Goal: Task Accomplishment & Management: Manage account settings

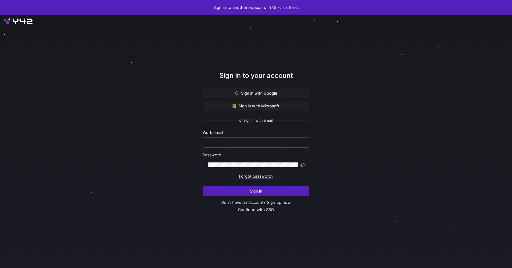
click at [268, 139] on div at bounding box center [256, 143] width 96 height 10
click at [268, 95] on span "Sign in with Google" at bounding box center [256, 93] width 42 height 5
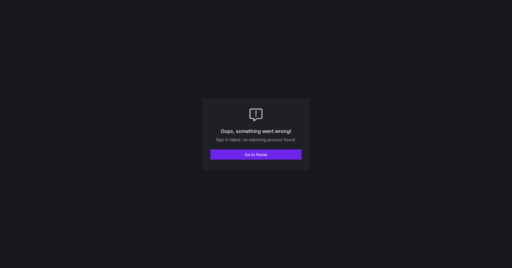
click at [289, 154] on span "button" at bounding box center [256, 155] width 91 height 10
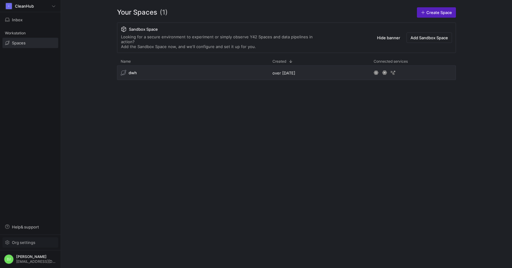
click at [22, 244] on span "Org settings" at bounding box center [23, 242] width 23 height 5
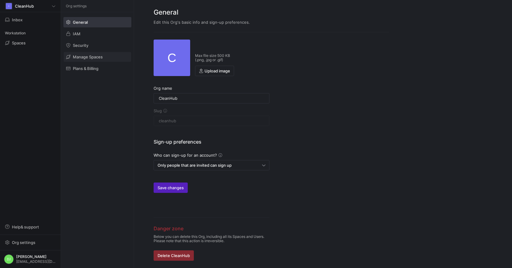
click at [82, 57] on span "Manage Spaces" at bounding box center [88, 57] width 30 height 5
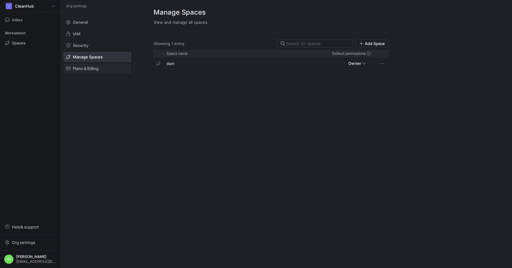
click at [84, 69] on span "Plans & Billing" at bounding box center [86, 68] width 26 height 5
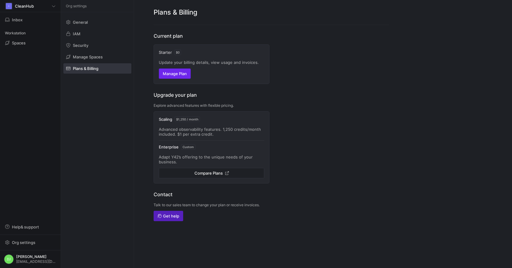
click at [181, 73] on span "Manage Plan" at bounding box center [175, 73] width 24 height 5
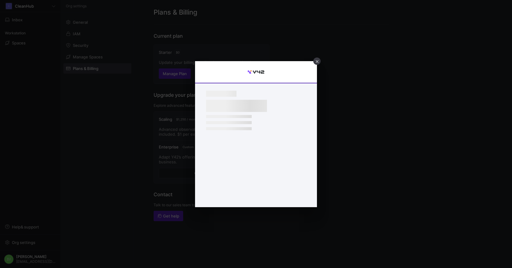
click at [318, 62] on div "×" at bounding box center [316, 61] width 7 height 7
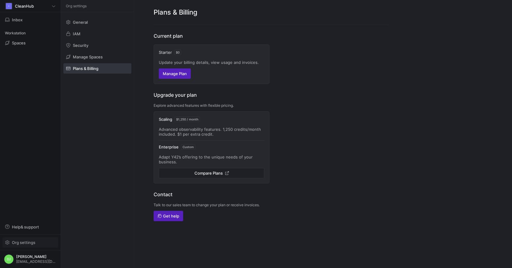
click at [23, 245] on span "button" at bounding box center [30, 243] width 55 height 10
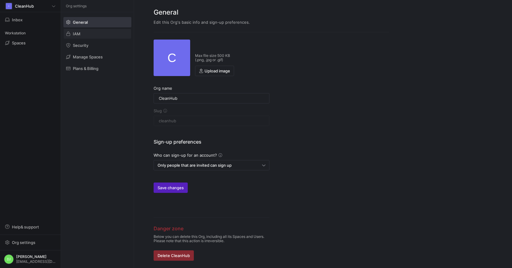
click at [91, 36] on span at bounding box center [97, 34] width 67 height 10
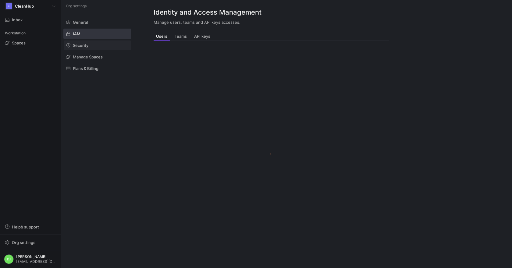
click at [87, 44] on span "Security" at bounding box center [81, 45] width 16 height 5
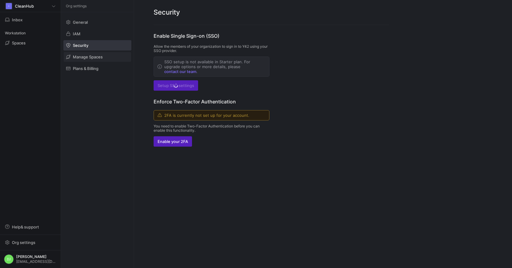
click at [88, 55] on span "Manage Spaces" at bounding box center [88, 57] width 30 height 5
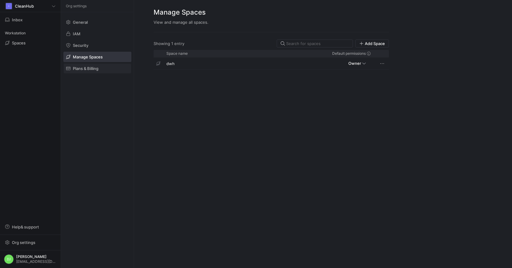
click at [90, 69] on span "Plans & Billing" at bounding box center [86, 68] width 26 height 5
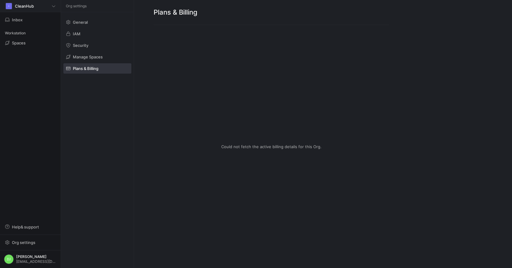
click at [33, 7] on span "CleanHub" at bounding box center [24, 6] width 19 height 5
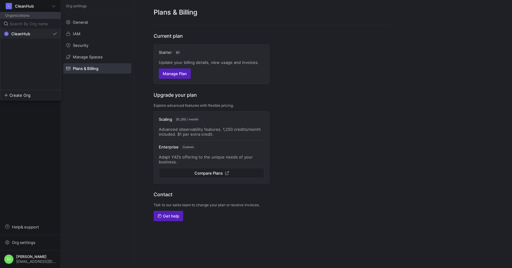
click at [28, 36] on span "CleanHub" at bounding box center [20, 33] width 19 height 5
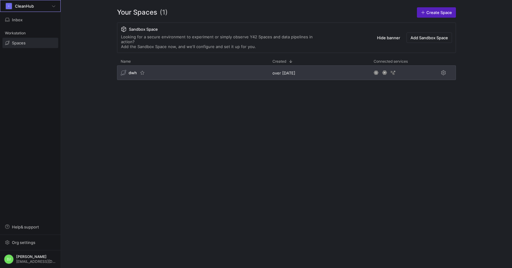
click at [147, 67] on div "dwh" at bounding box center [193, 73] width 152 height 15
click at [129, 70] on span "dwh" at bounding box center [133, 72] width 8 height 5
click at [442, 69] on span "Press SPACE to select this row." at bounding box center [443, 72] width 7 height 7
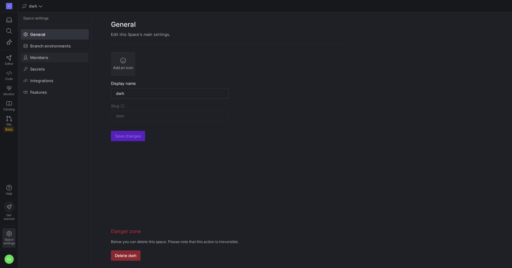
click at [57, 58] on span at bounding box center [54, 58] width 67 height 10
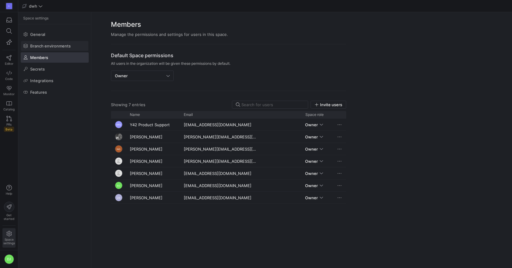
click at [69, 47] on span "Branch environments" at bounding box center [50, 46] width 41 height 5
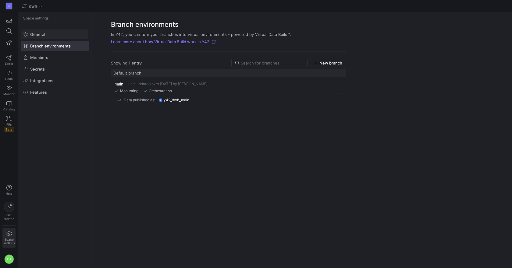
click at [69, 38] on span at bounding box center [54, 35] width 67 height 10
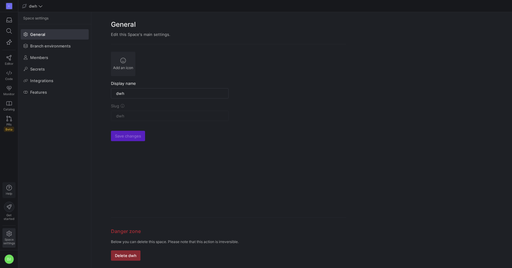
click at [13, 185] on span "button" at bounding box center [9, 190] width 12 height 15
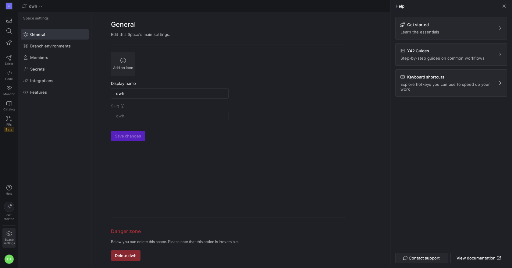
click at [437, 263] on span "button" at bounding box center [422, 259] width 52 height 10
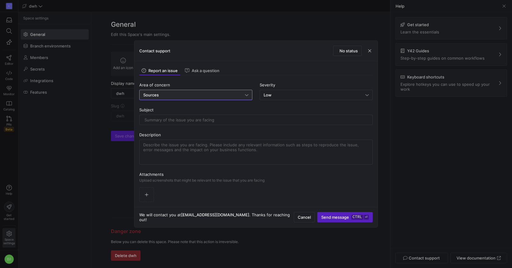
click at [187, 97] on div "Sources" at bounding box center [194, 95] width 102 height 5
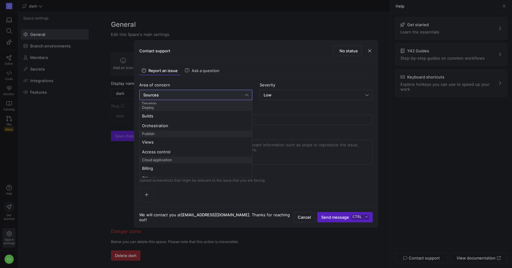
scroll to position [66, 0]
click at [170, 163] on span "Billing" at bounding box center [196, 163] width 108 height 5
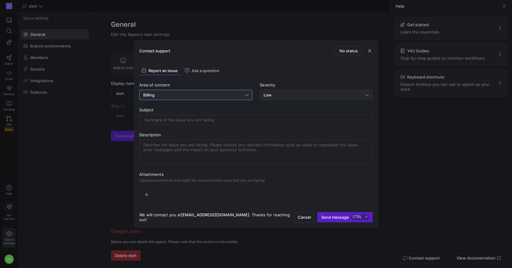
click at [296, 95] on div "Low" at bounding box center [315, 95] width 102 height 5
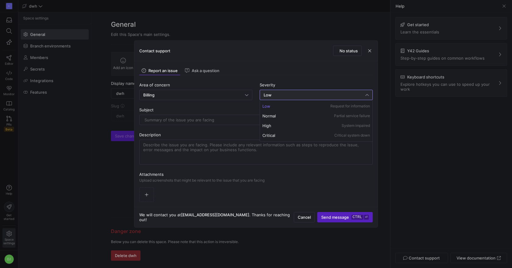
click at [207, 118] on div at bounding box center [256, 134] width 512 height 268
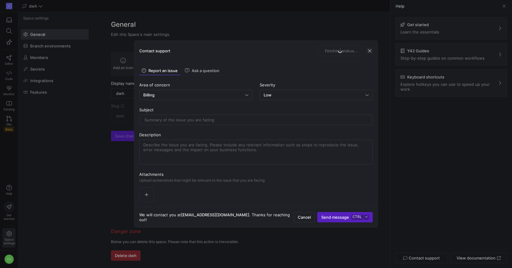
click at [371, 51] on span "button" at bounding box center [370, 51] width 6 height 6
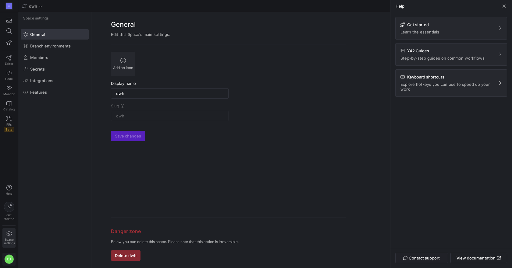
click at [10, 257] on div "DJ" at bounding box center [9, 260] width 10 height 10
click at [30, 229] on span "User settings" at bounding box center [25, 227] width 26 height 5
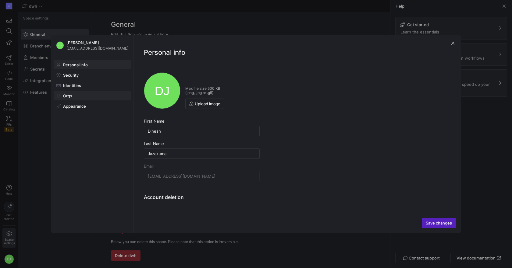
click at [69, 98] on span at bounding box center [92, 96] width 76 height 9
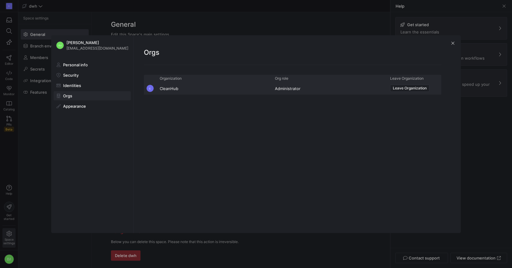
click at [166, 90] on div "CleanHub" at bounding box center [213, 89] width 115 height 12
click at [453, 44] on span "button" at bounding box center [453, 43] width 6 height 6
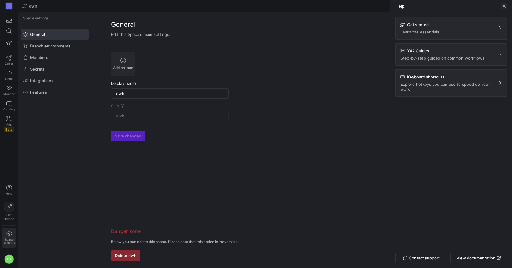
click at [506, 8] on span at bounding box center [504, 6] width 6 height 6
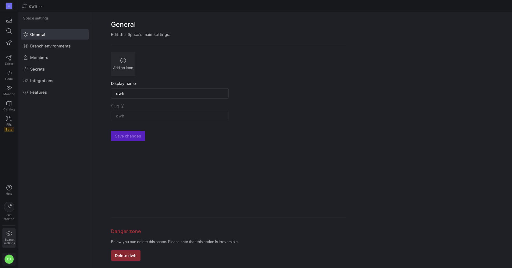
click at [12, 262] on div "DJ" at bounding box center [9, 260] width 10 height 10
click at [12, 160] on div at bounding box center [256, 134] width 512 height 268
click at [7, 3] on div "C" at bounding box center [9, 6] width 6 height 6
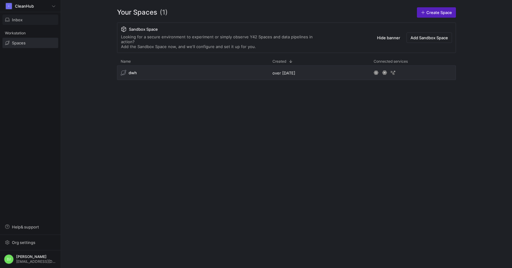
click at [20, 15] on span "button" at bounding box center [30, 20] width 55 height 10
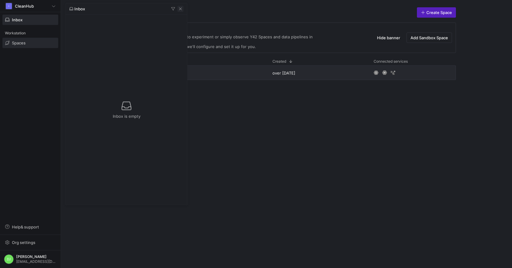
click at [181, 8] on span "button" at bounding box center [180, 9] width 6 height 6
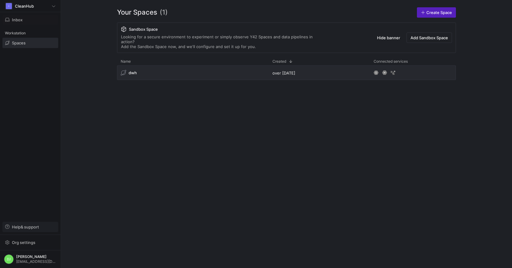
click at [24, 229] on span "Help & support" at bounding box center [25, 227] width 27 height 5
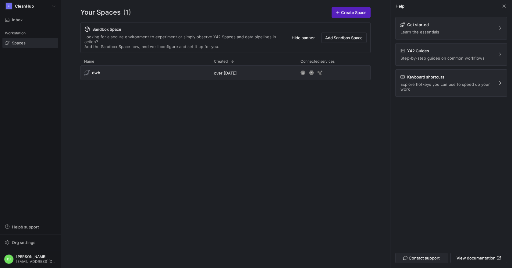
click at [438, 257] on span "Contact support" at bounding box center [424, 258] width 31 height 5
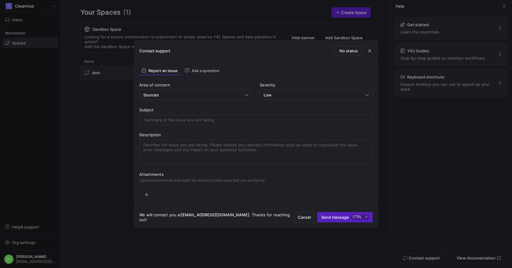
click at [503, 7] on div at bounding box center [256, 134] width 512 height 268
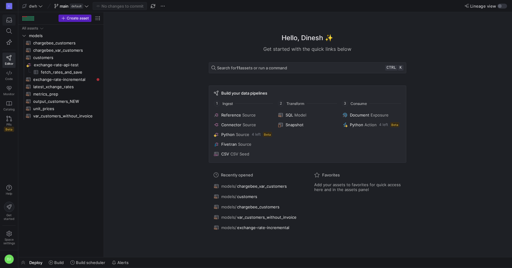
click at [9, 20] on icon "button" at bounding box center [8, 19] width 5 height 5
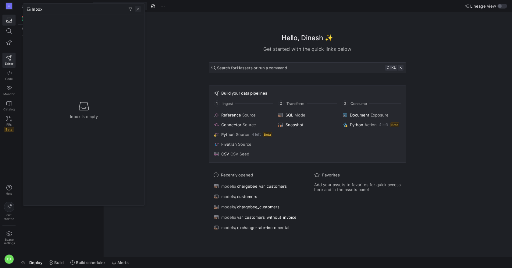
click at [136, 6] on span "button" at bounding box center [138, 9] width 6 height 6
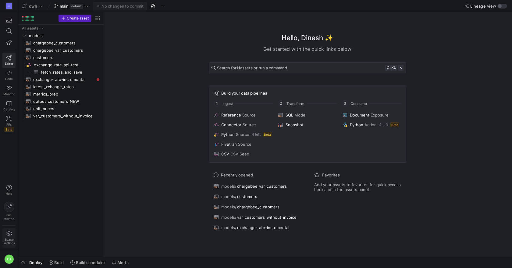
click at [12, 232] on span "Space settings" at bounding box center [9, 238] width 12 height 14
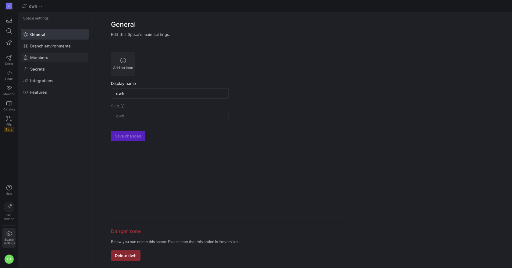
click at [56, 53] on span at bounding box center [54, 58] width 67 height 10
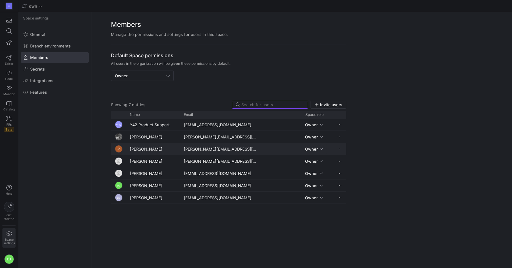
click at [321, 147] on div "Press SPACE to select this row." at bounding box center [321, 149] width 3 height 5
click at [345, 148] on div at bounding box center [256, 134] width 512 height 268
click at [339, 149] on span "Press SPACE to select this row." at bounding box center [339, 149] width 6 height 6
click at [352, 167] on div "Remove user from space" at bounding box center [367, 167] width 60 height 10
click at [353, 159] on div "Default Space permissions All users in the organization will be given these per…" at bounding box center [228, 152] width 274 height 217
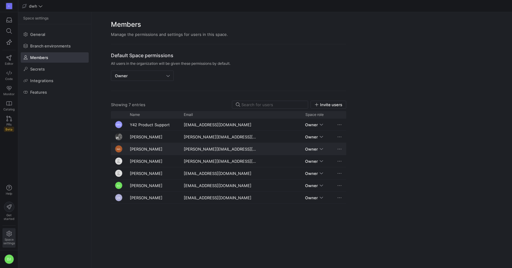
click at [344, 150] on div "Press SPACE to select this row." at bounding box center [340, 149] width 12 height 12
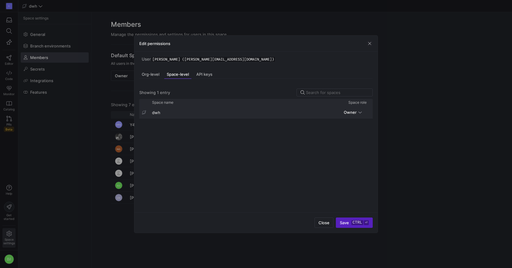
click at [359, 112] on div "Press SPACE to select this row." at bounding box center [359, 112] width 3 height 5
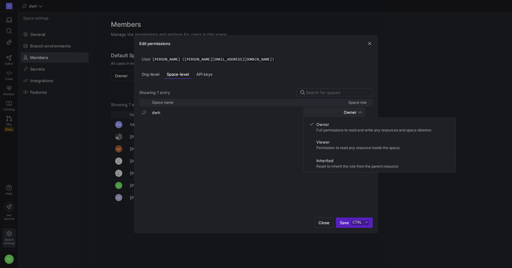
click at [370, 44] on div at bounding box center [256, 134] width 512 height 268
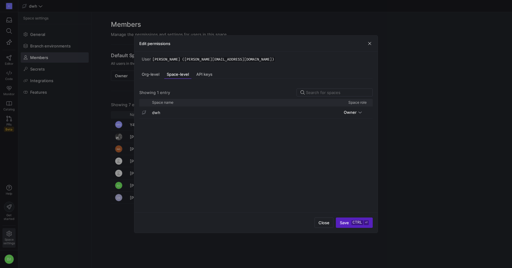
click at [370, 44] on span "button" at bounding box center [370, 44] width 6 height 6
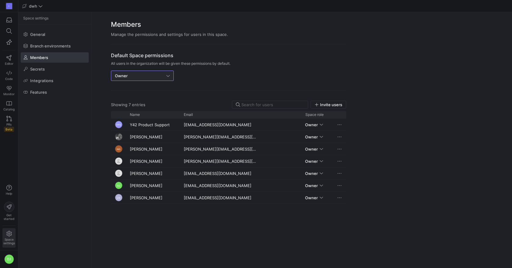
click at [162, 77] on div "Owner" at bounding box center [140, 75] width 51 height 5
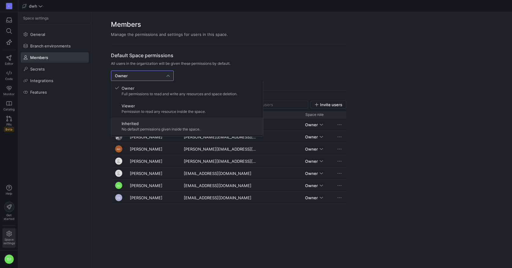
click at [166, 122] on span "Inherited" at bounding box center [161, 123] width 79 height 5
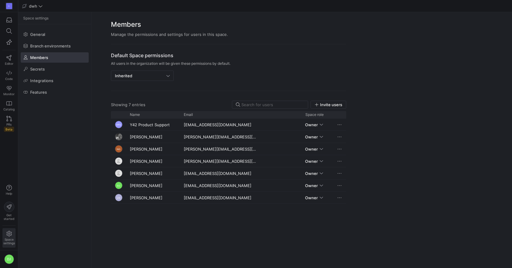
click at [169, 68] on div "Default Space permissions All users in the organization will be given these per…" at bounding box center [228, 156] width 235 height 209
click at [168, 72] on div "Inherited" at bounding box center [142, 76] width 55 height 10
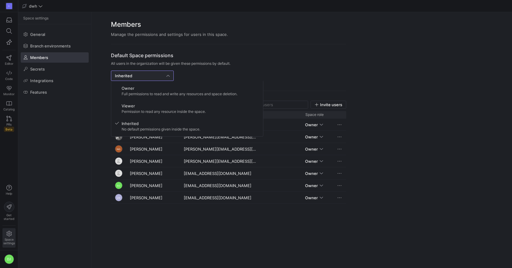
click at [324, 89] on div at bounding box center [256, 134] width 512 height 268
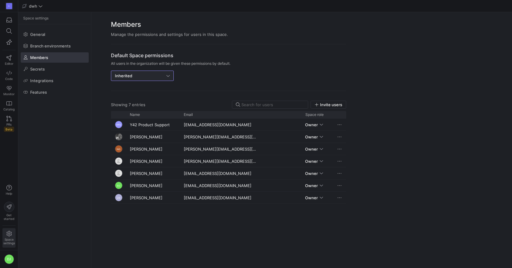
click at [150, 74] on div "Inherited" at bounding box center [140, 75] width 51 height 5
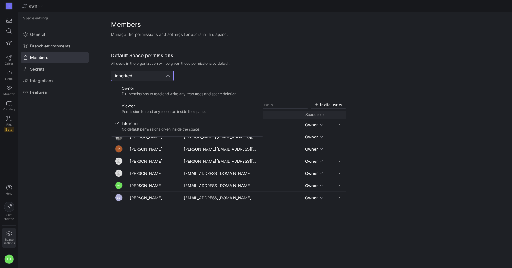
click at [314, 80] on div at bounding box center [256, 134] width 512 height 268
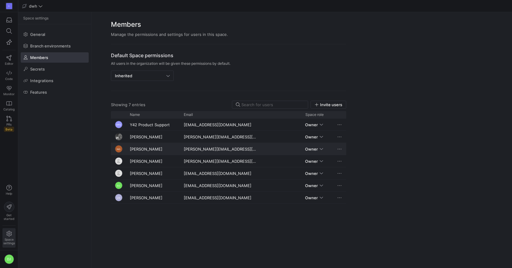
click at [341, 148] on span "Press SPACE to select this row." at bounding box center [339, 149] width 6 height 6
click at [368, 132] on div at bounding box center [256, 134] width 512 height 268
click at [63, 38] on span at bounding box center [54, 35] width 67 height 10
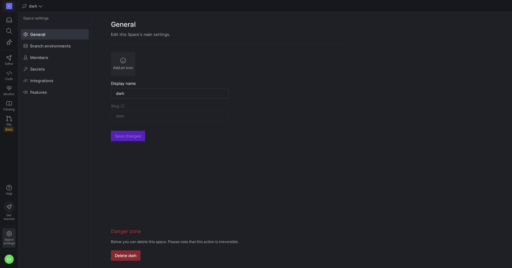
click at [9, 7] on div "C" at bounding box center [9, 6] width 6 height 6
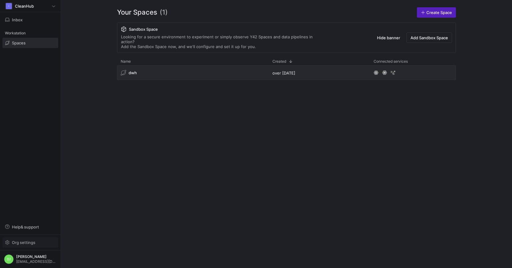
click at [38, 243] on span "Org settings" at bounding box center [30, 242] width 50 height 5
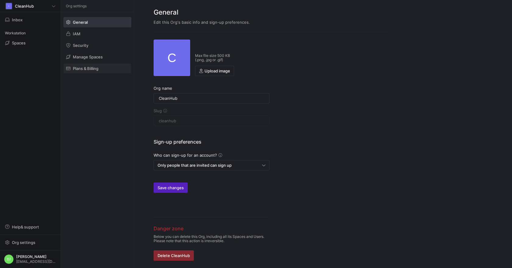
click at [85, 68] on span "Plans & Billing" at bounding box center [86, 68] width 26 height 5
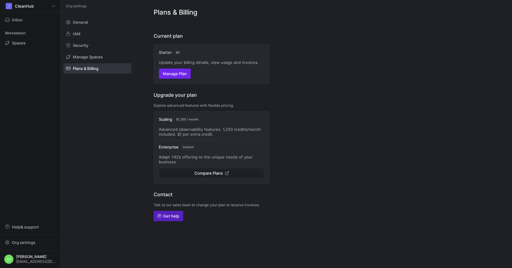
click at [182, 73] on span "Manage Plan" at bounding box center [175, 73] width 24 height 5
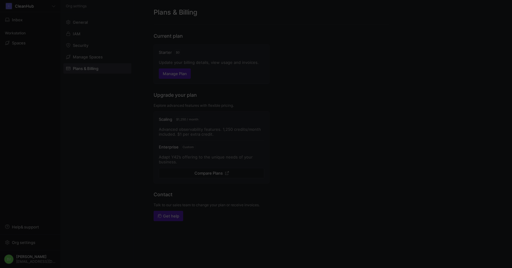
click at [0, 268] on com-1password-button at bounding box center [0, 268] width 0 height 0
